Goal: Task Accomplishment & Management: Manage account settings

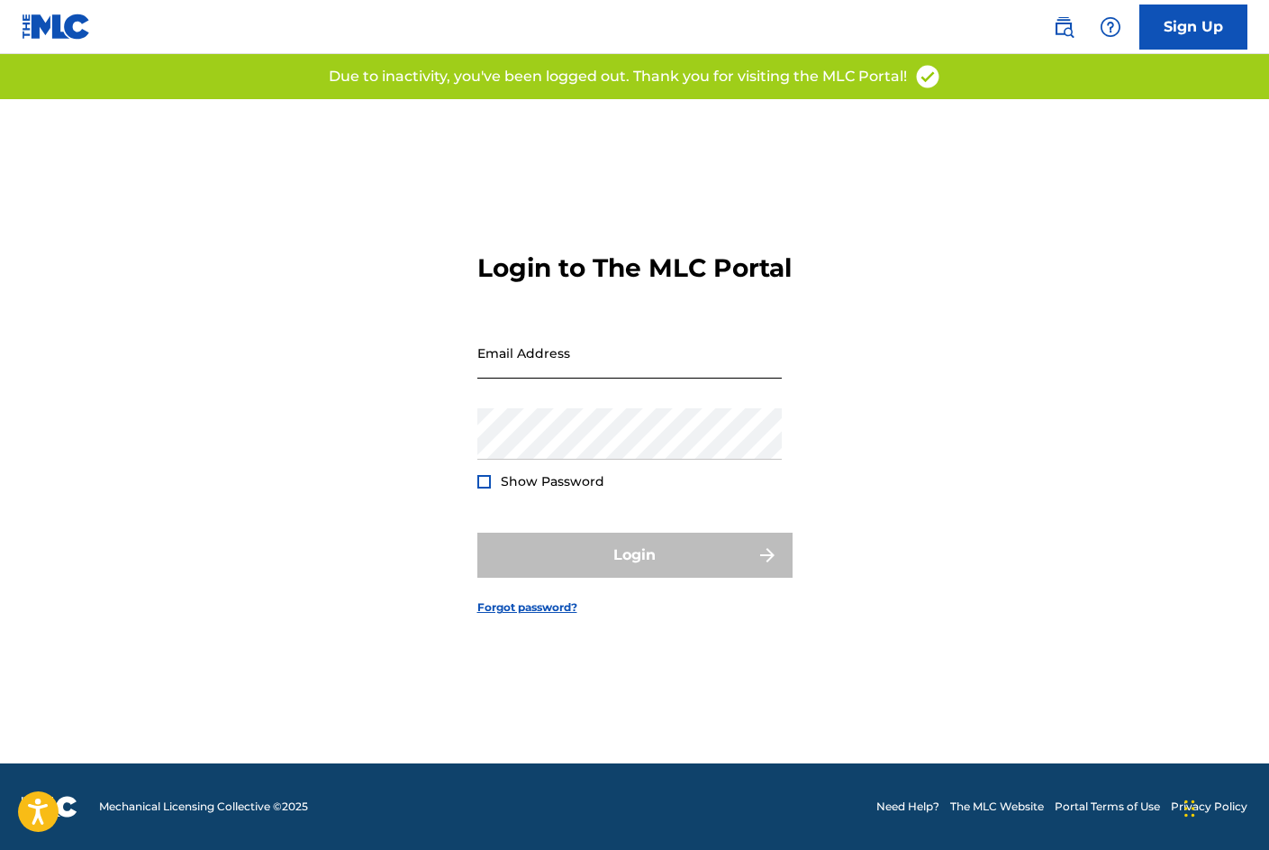
click at [541, 378] on input "Email Address" at bounding box center [629, 352] width 304 height 51
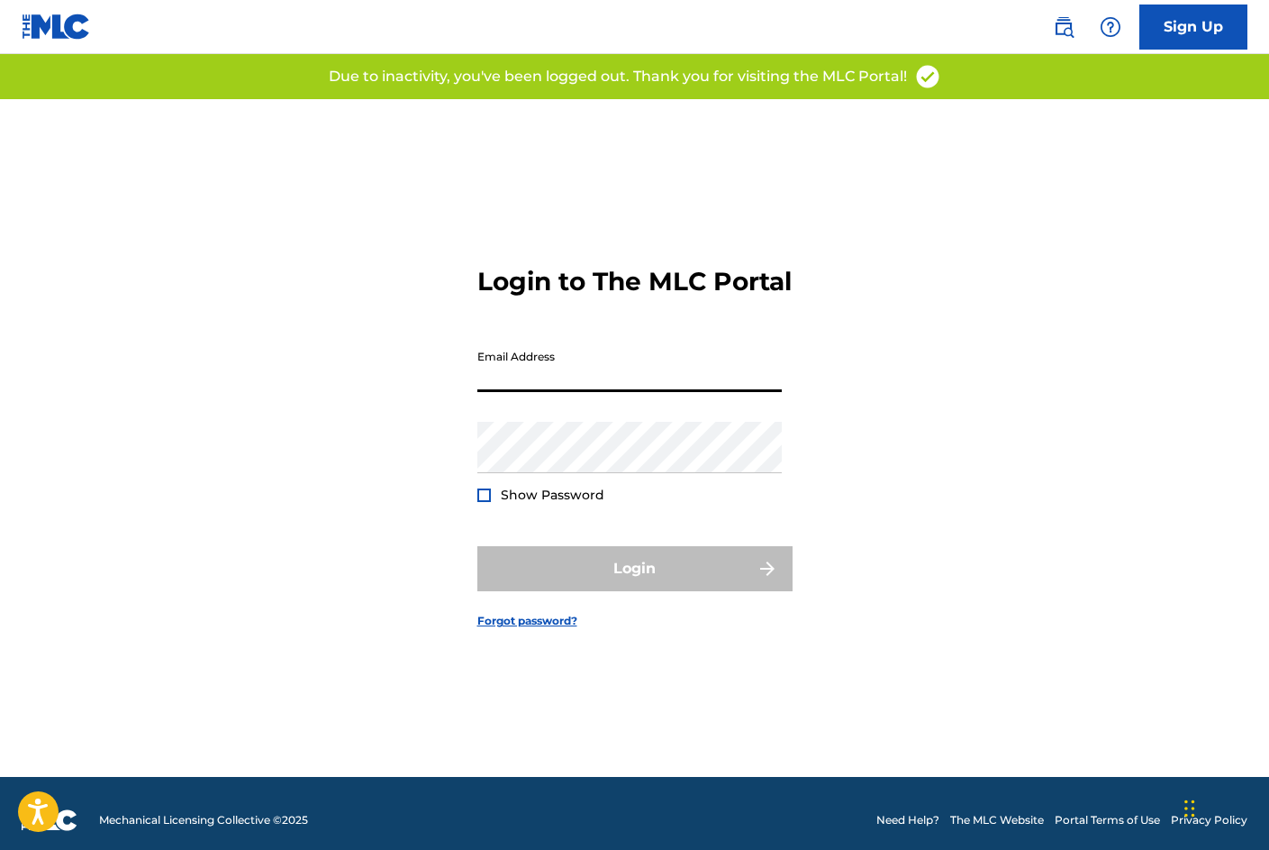
click at [551, 379] on input "Email Address" at bounding box center [629, 366] width 304 height 51
type input "[EMAIL_ADDRESS][DOMAIN_NAME]"
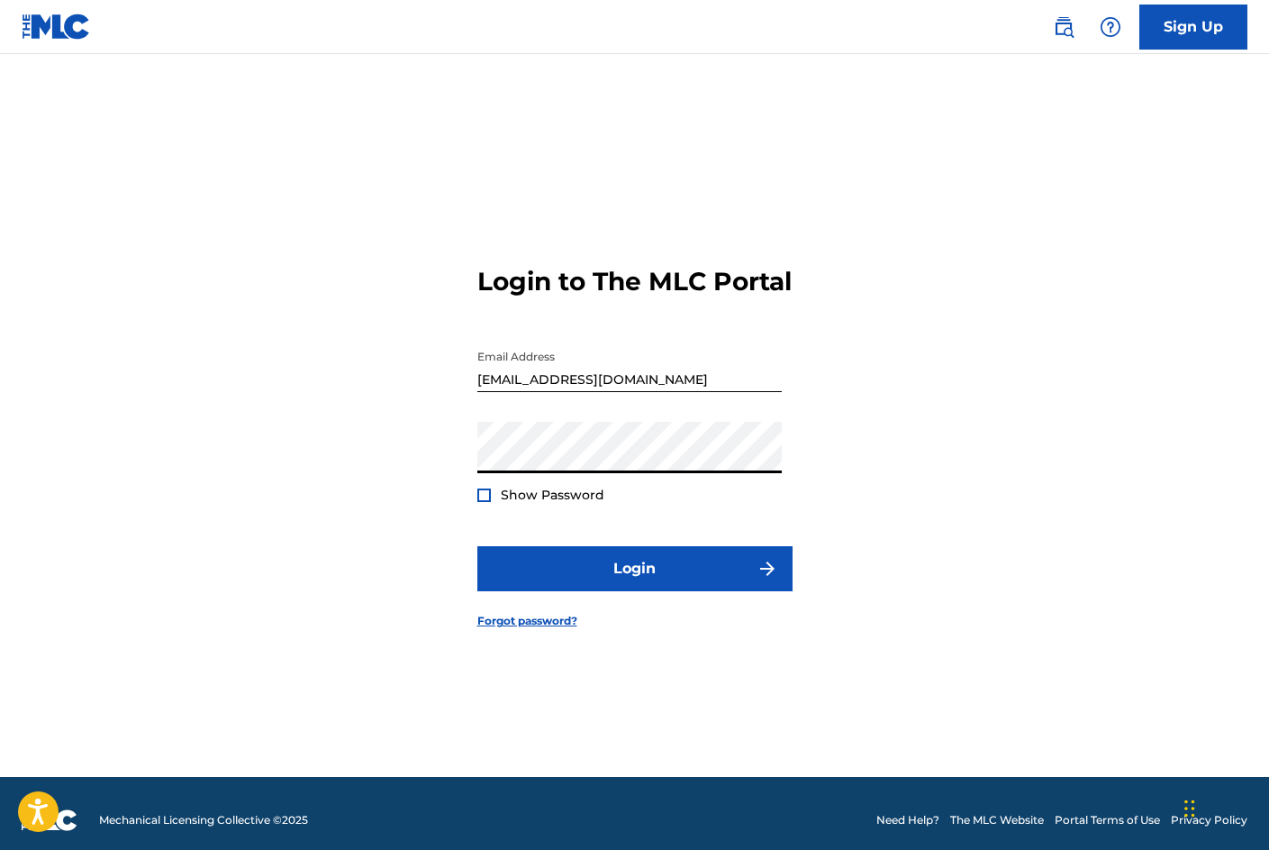
click at [482, 500] on div "Password Show Password" at bounding box center [629, 462] width 304 height 81
click at [477, 502] on div at bounding box center [484, 495] width 14 height 14
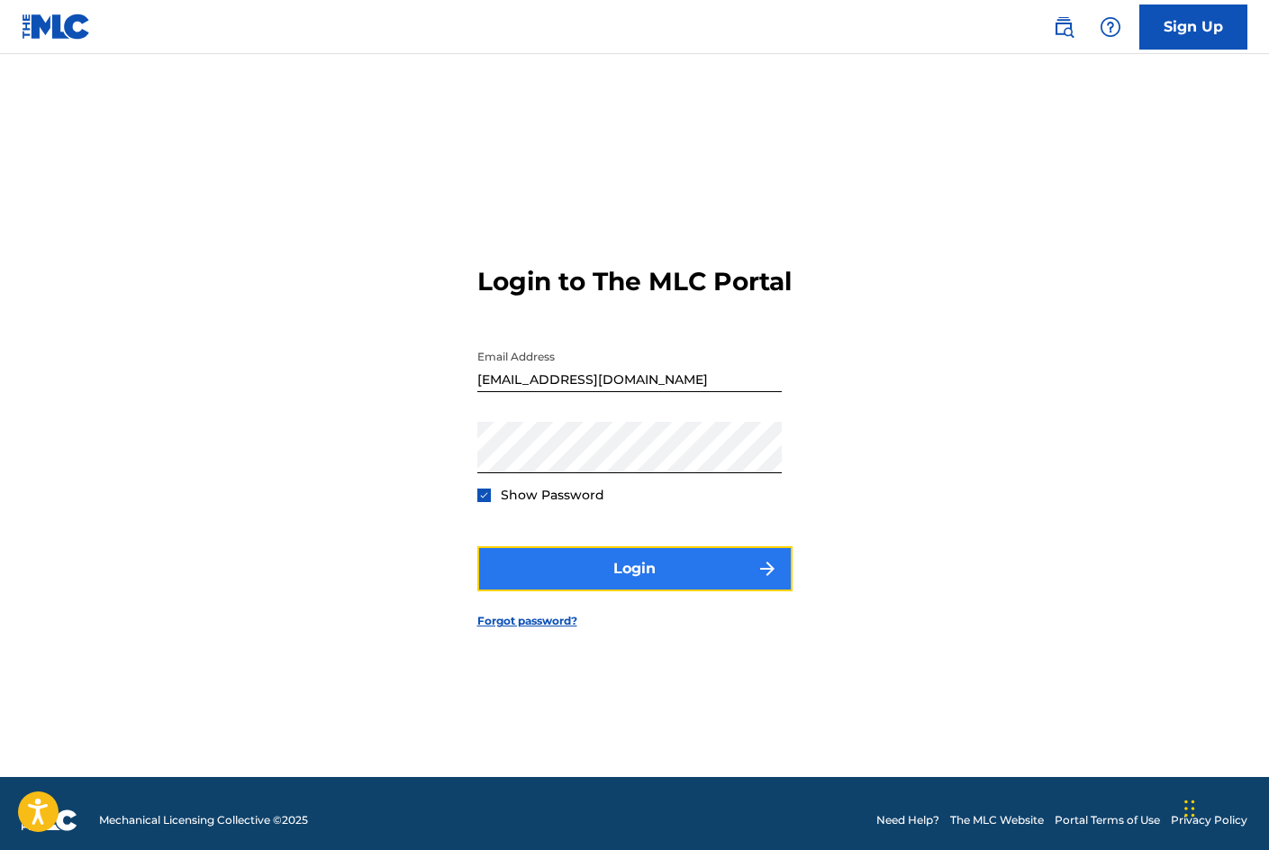
click at [570, 581] on button "Login" at bounding box center [634, 568] width 315 height 45
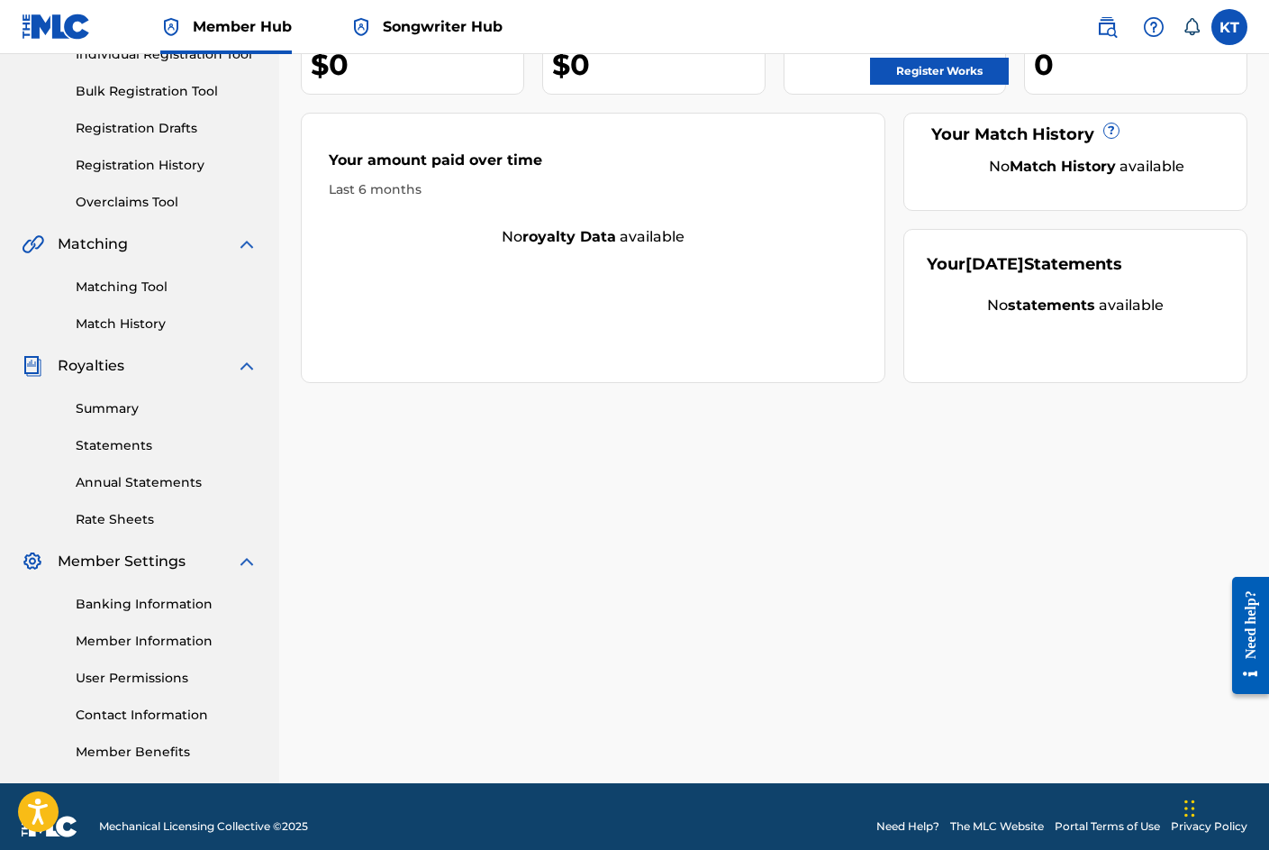
scroll to position [268, 0]
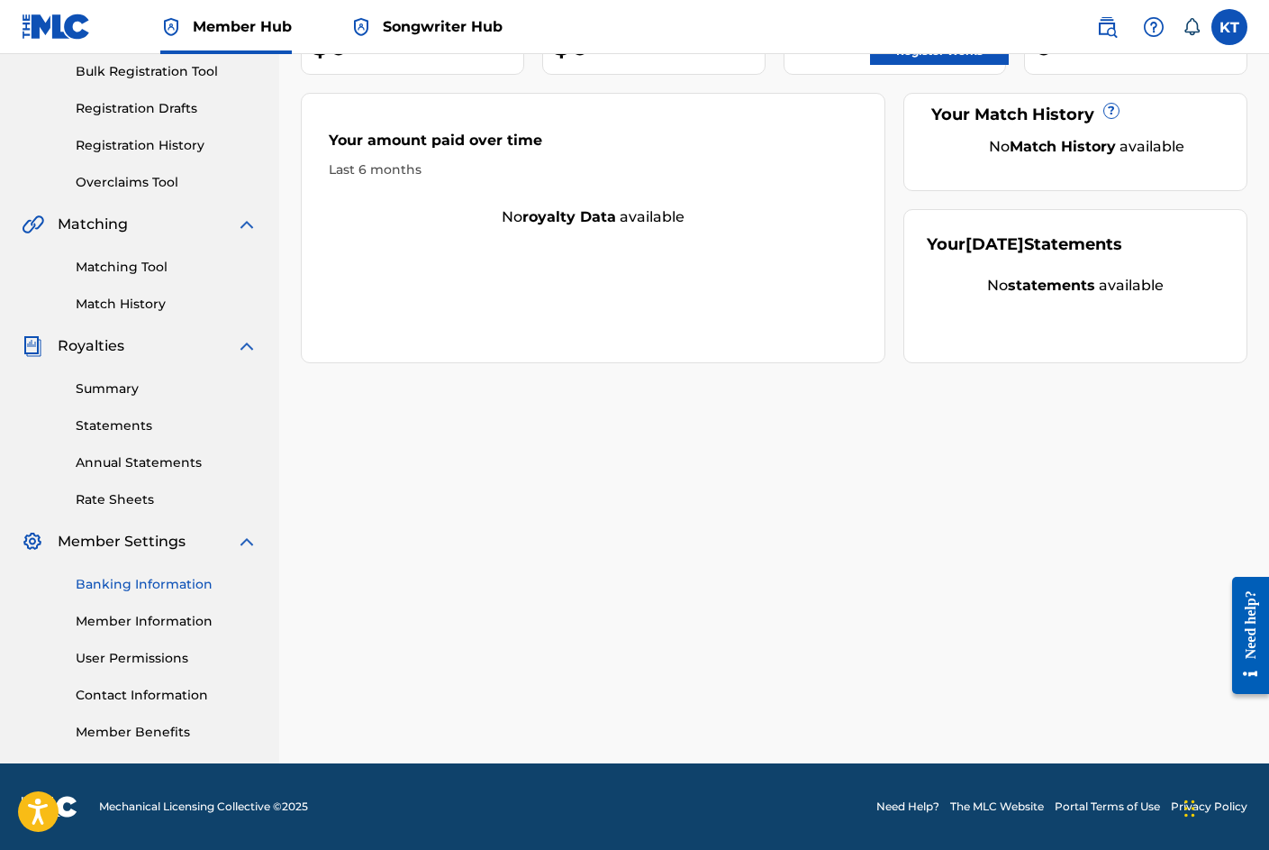
click at [178, 575] on link "Banking Information" at bounding box center [167, 584] width 182 height 19
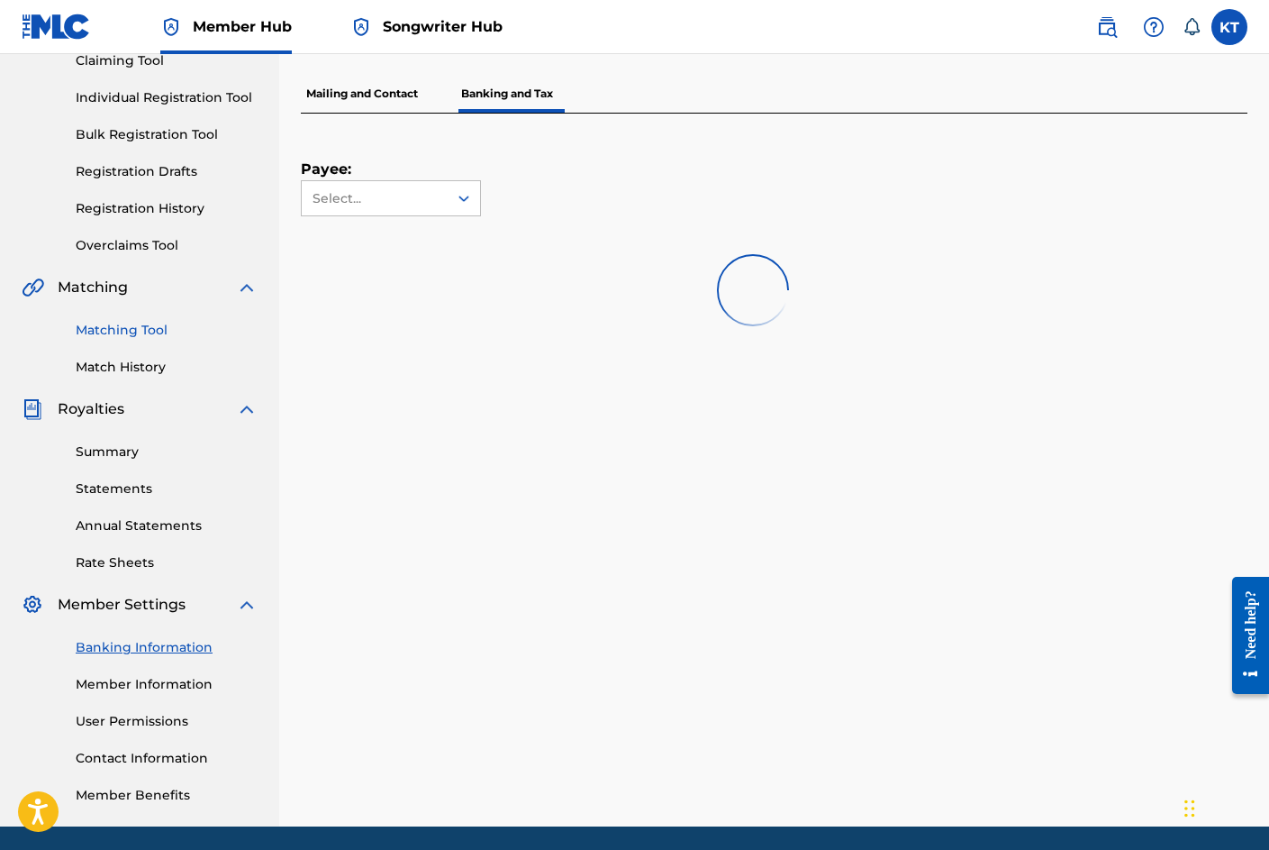
scroll to position [268, 0]
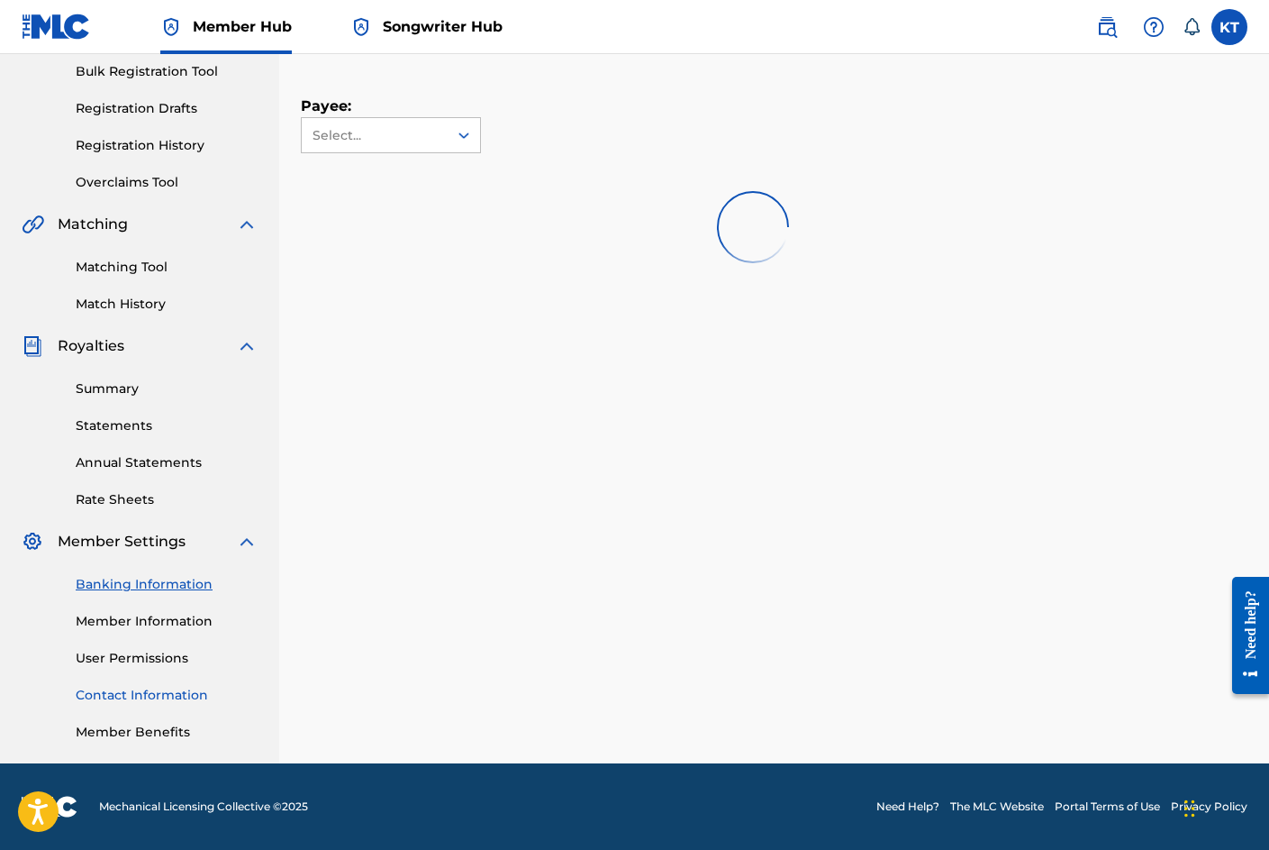
click at [190, 690] on link "Contact Information" at bounding box center [167, 695] width 182 height 19
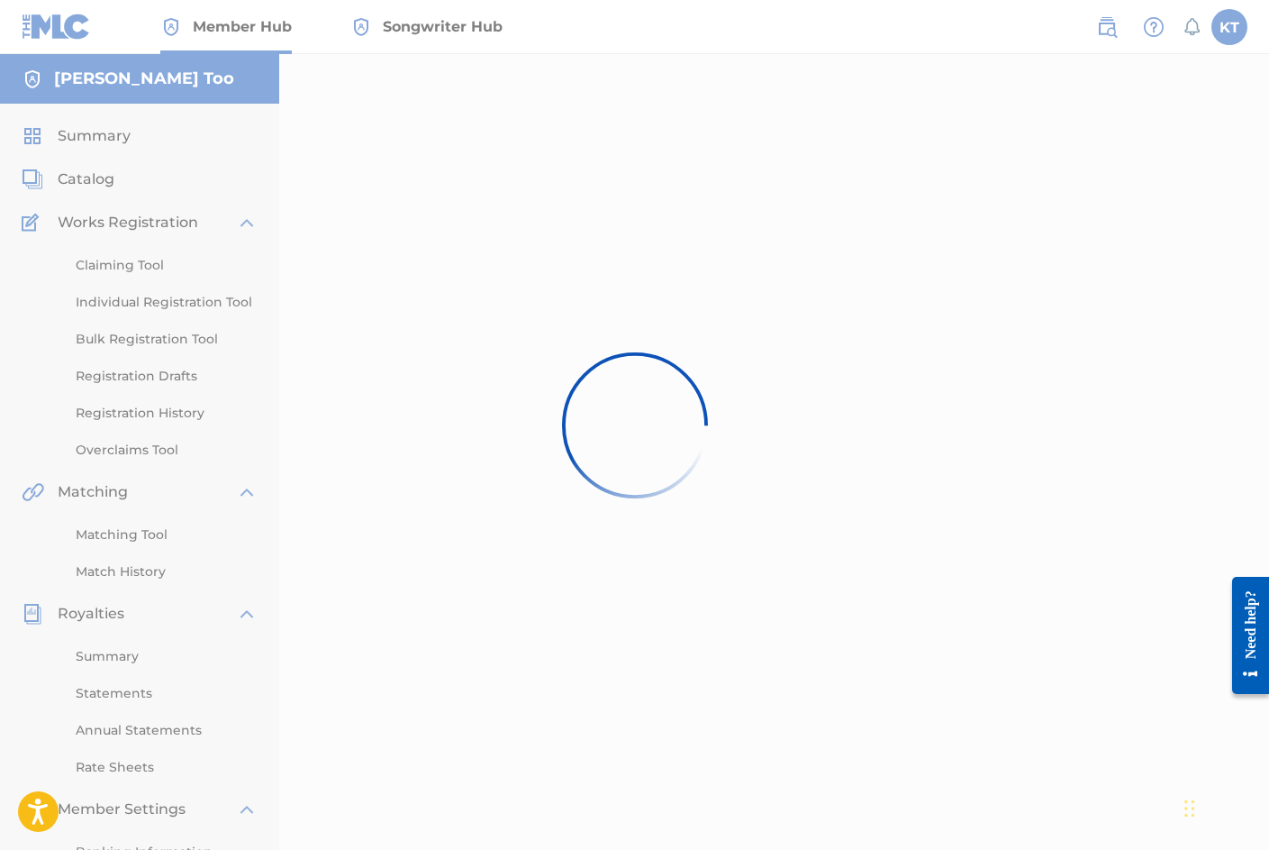
click at [1246, 25] on div at bounding box center [634, 425] width 1269 height 850
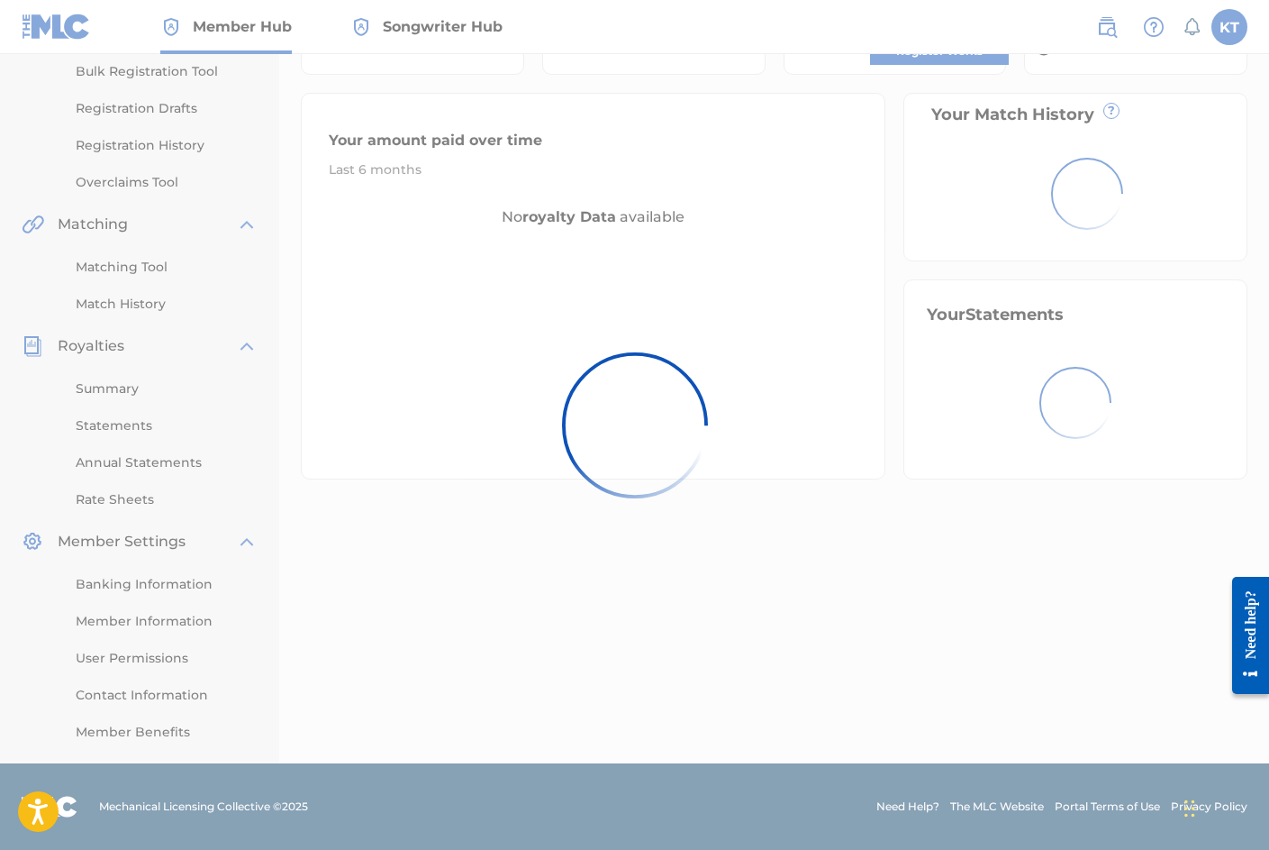
click at [1222, 30] on div at bounding box center [634, 425] width 1269 height 850
